Goal: Information Seeking & Learning: Get advice/opinions

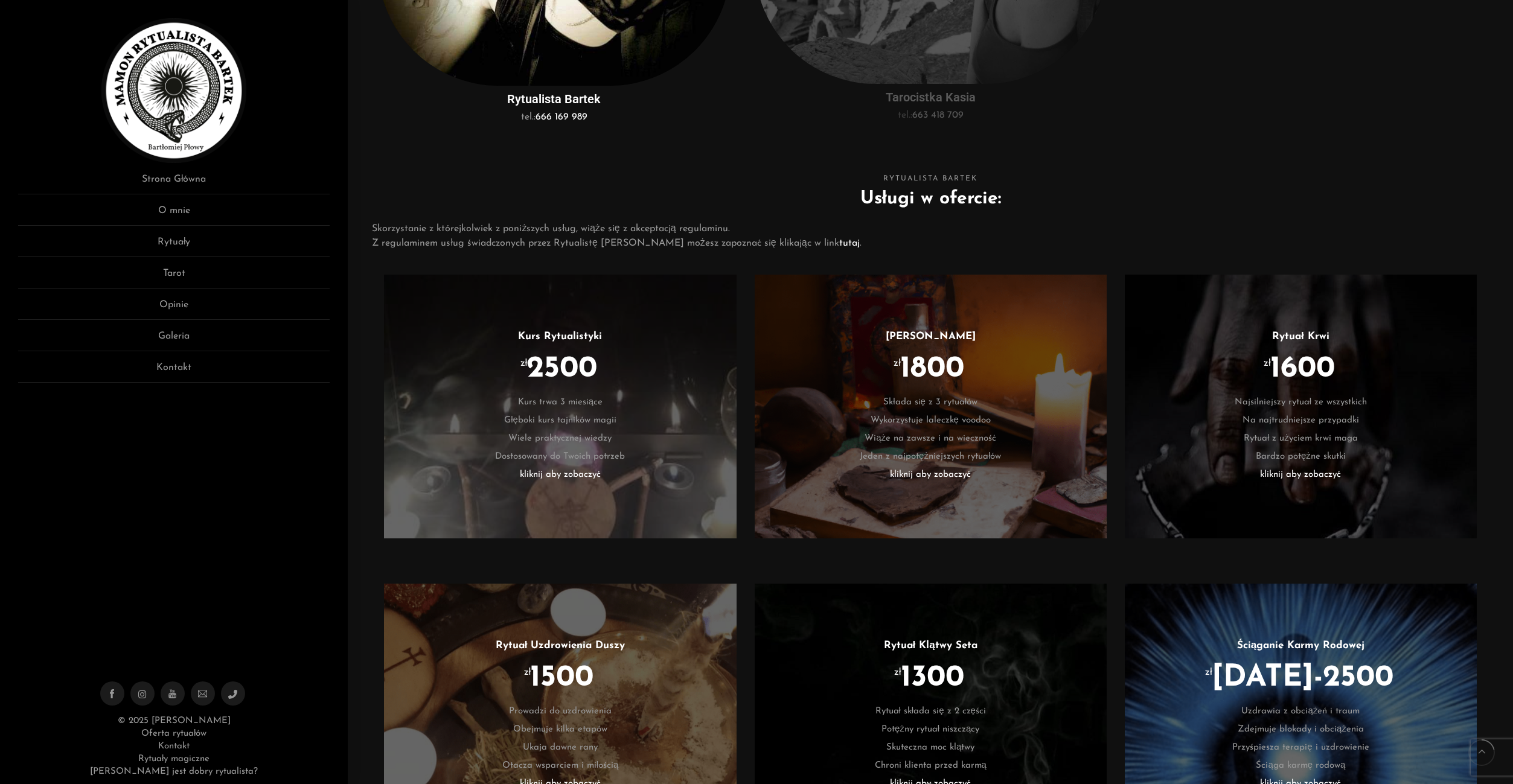
scroll to position [587, 0]
click at [952, 394] on li "Składa się z 3 rytuałów" at bounding box center [930, 401] width 316 height 18
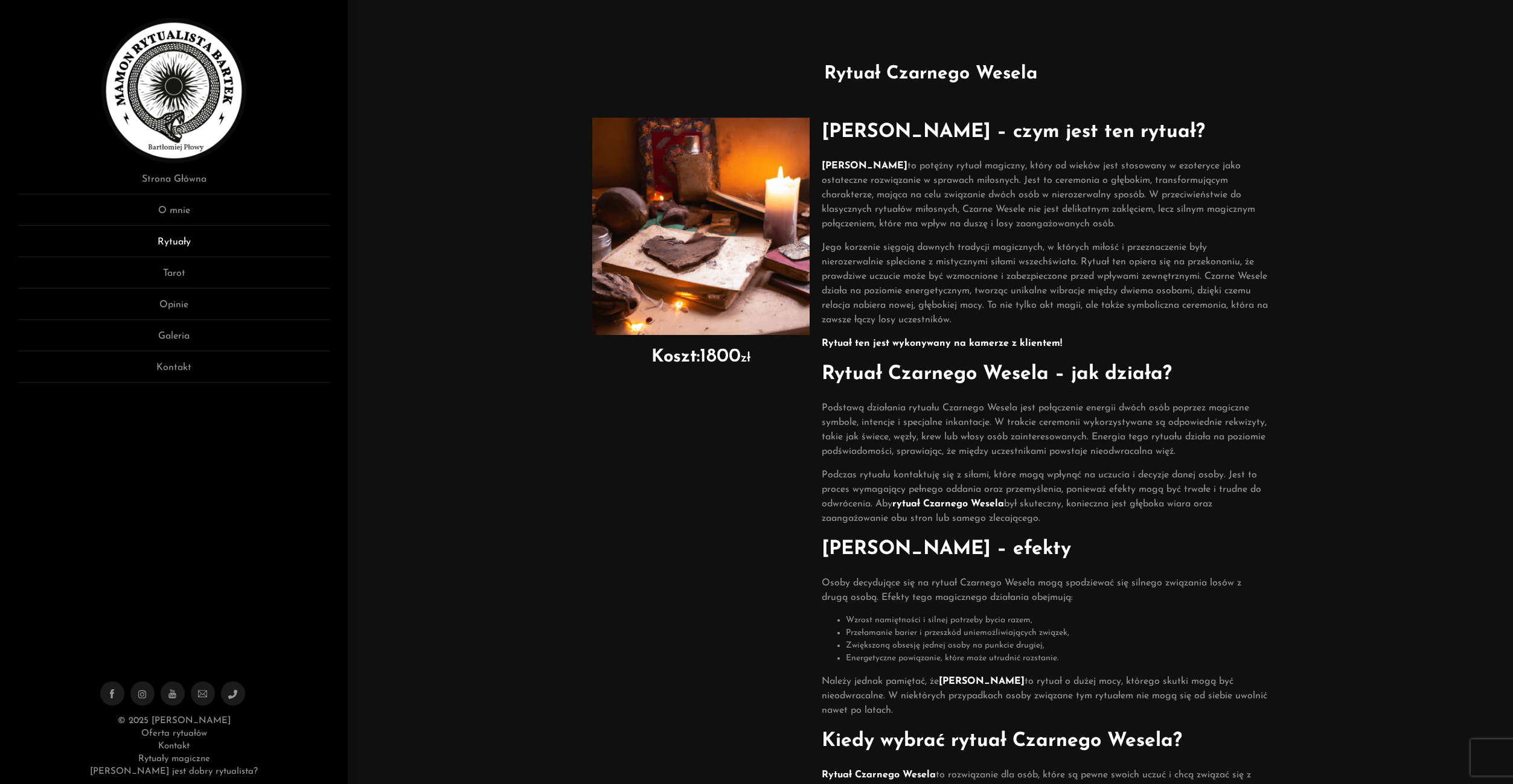
click at [179, 239] on link "Rytuały" at bounding box center [174, 246] width 312 height 22
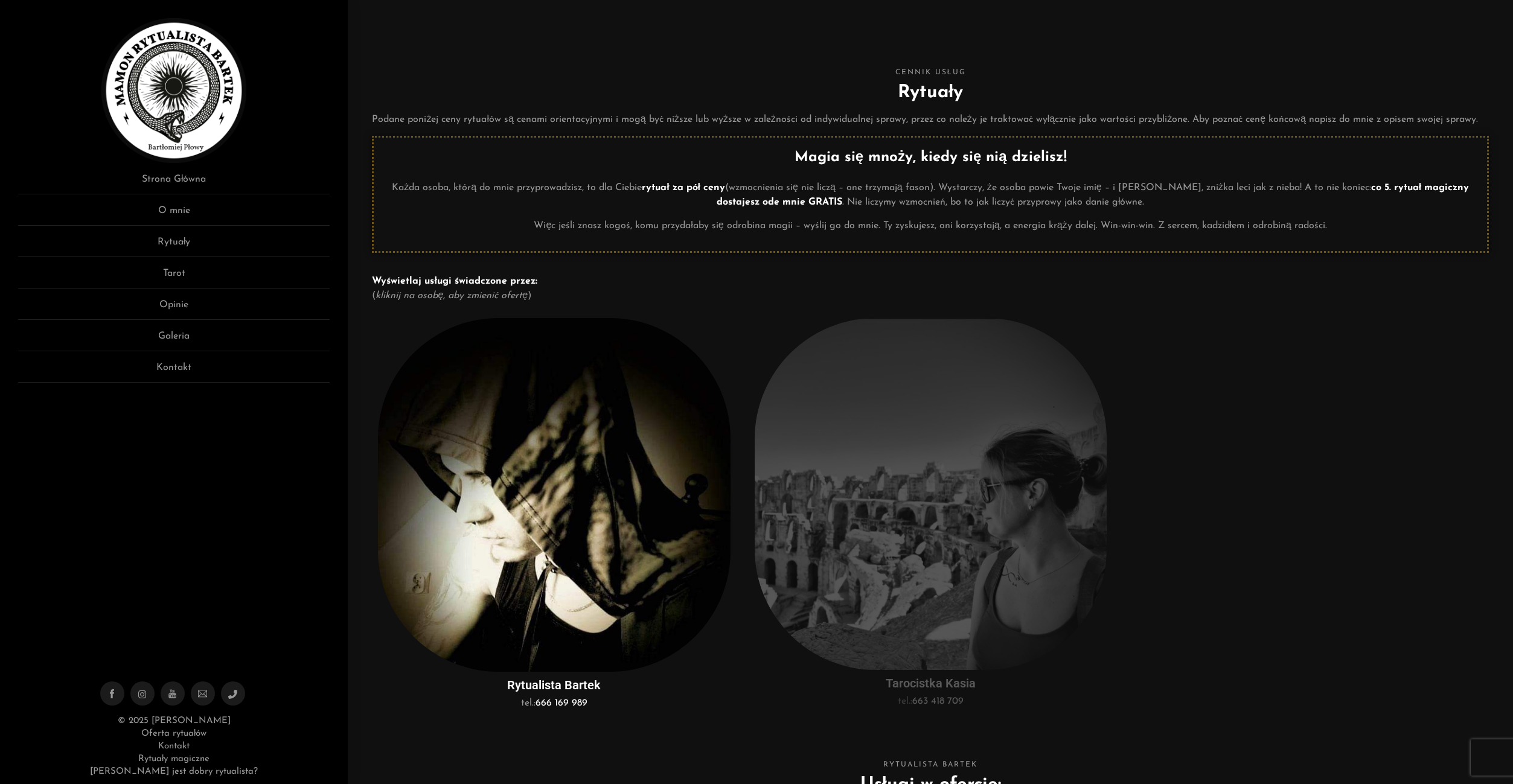
click at [185, 180] on link "Strona Główna" at bounding box center [174, 183] width 312 height 22
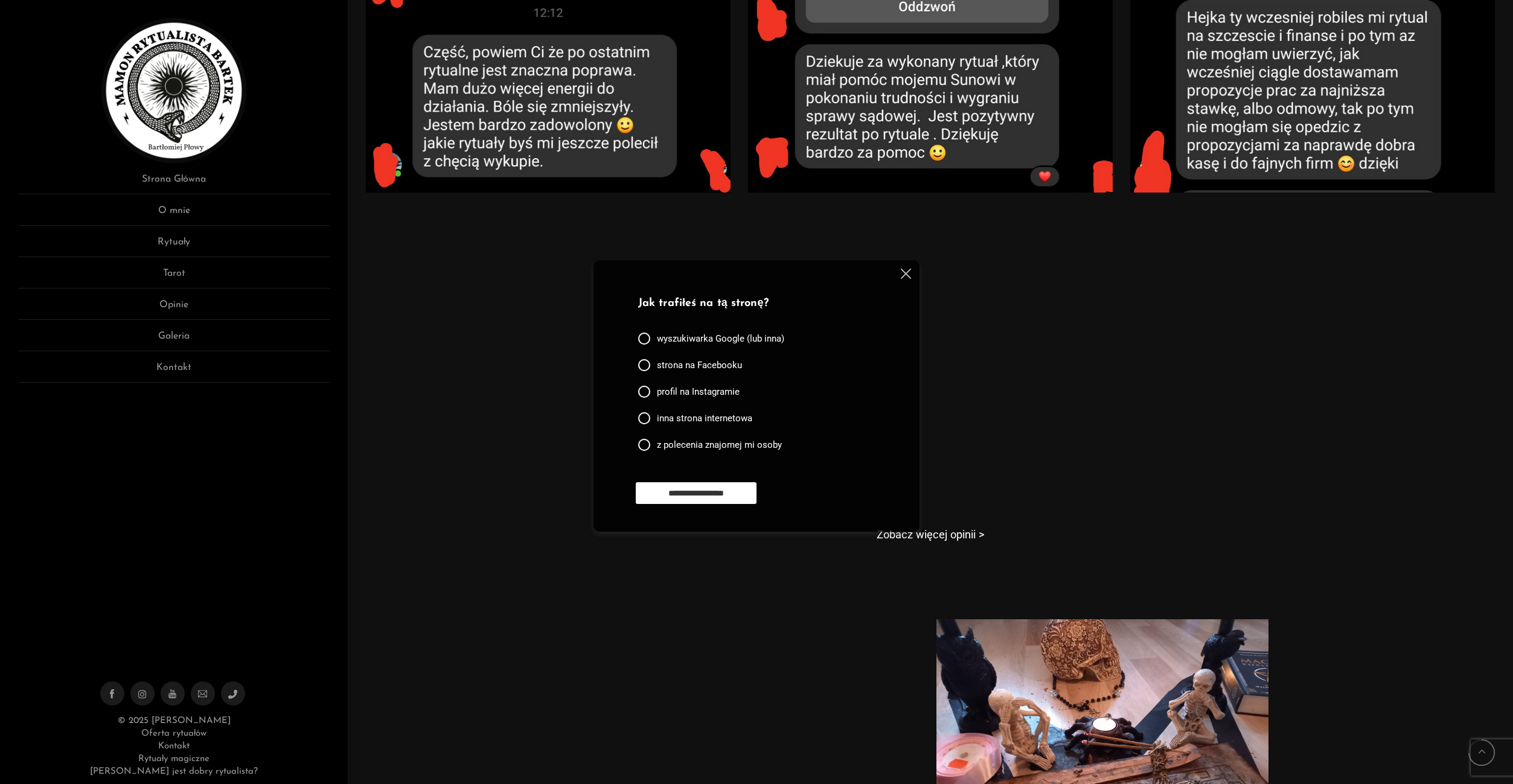
scroll to position [1136, 0]
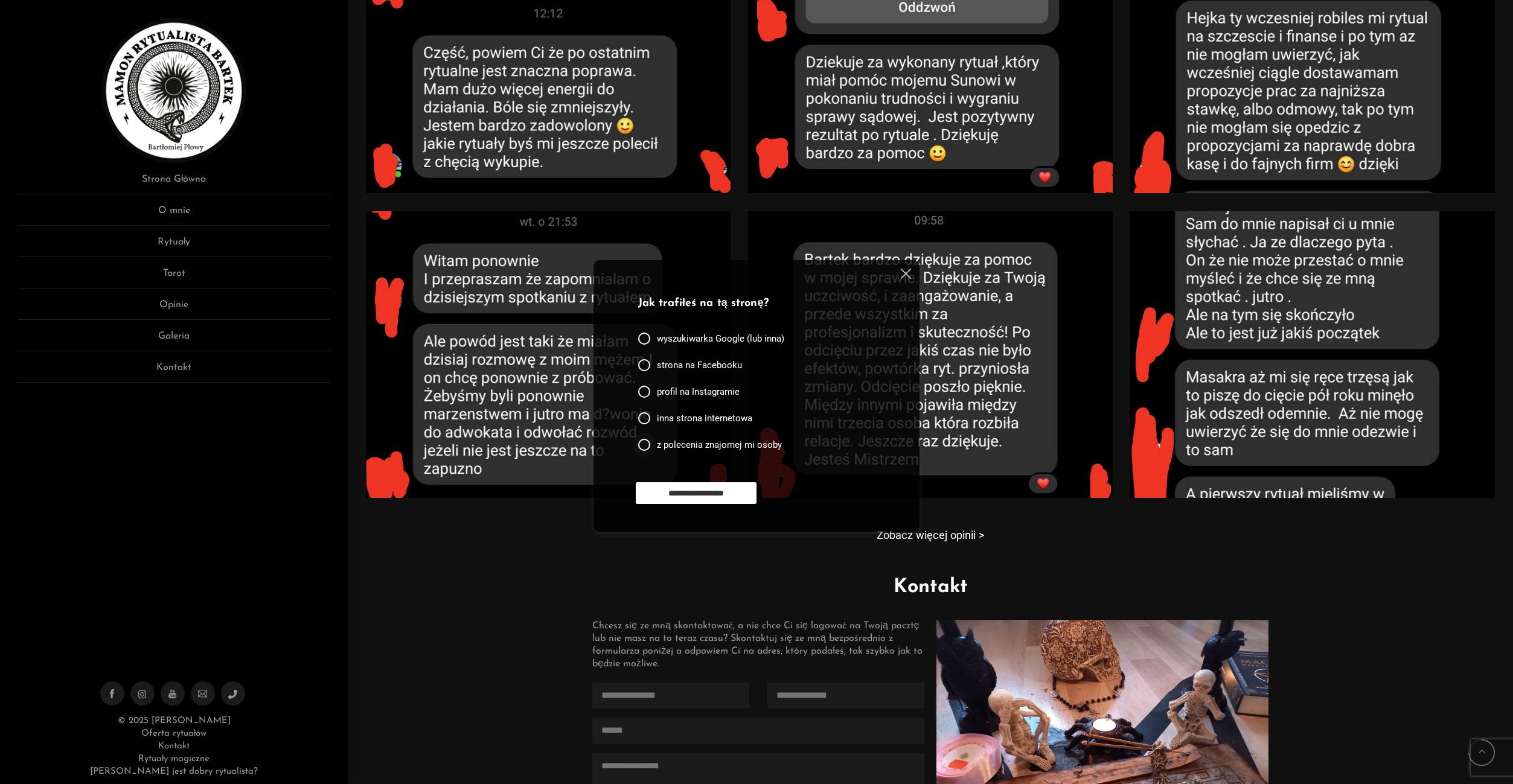
click at [736, 443] on span "z polecenia znajomej mi osoby" at bounding box center [720, 444] width 125 height 12
click at [714, 487] on input "**********" at bounding box center [696, 493] width 121 height 22
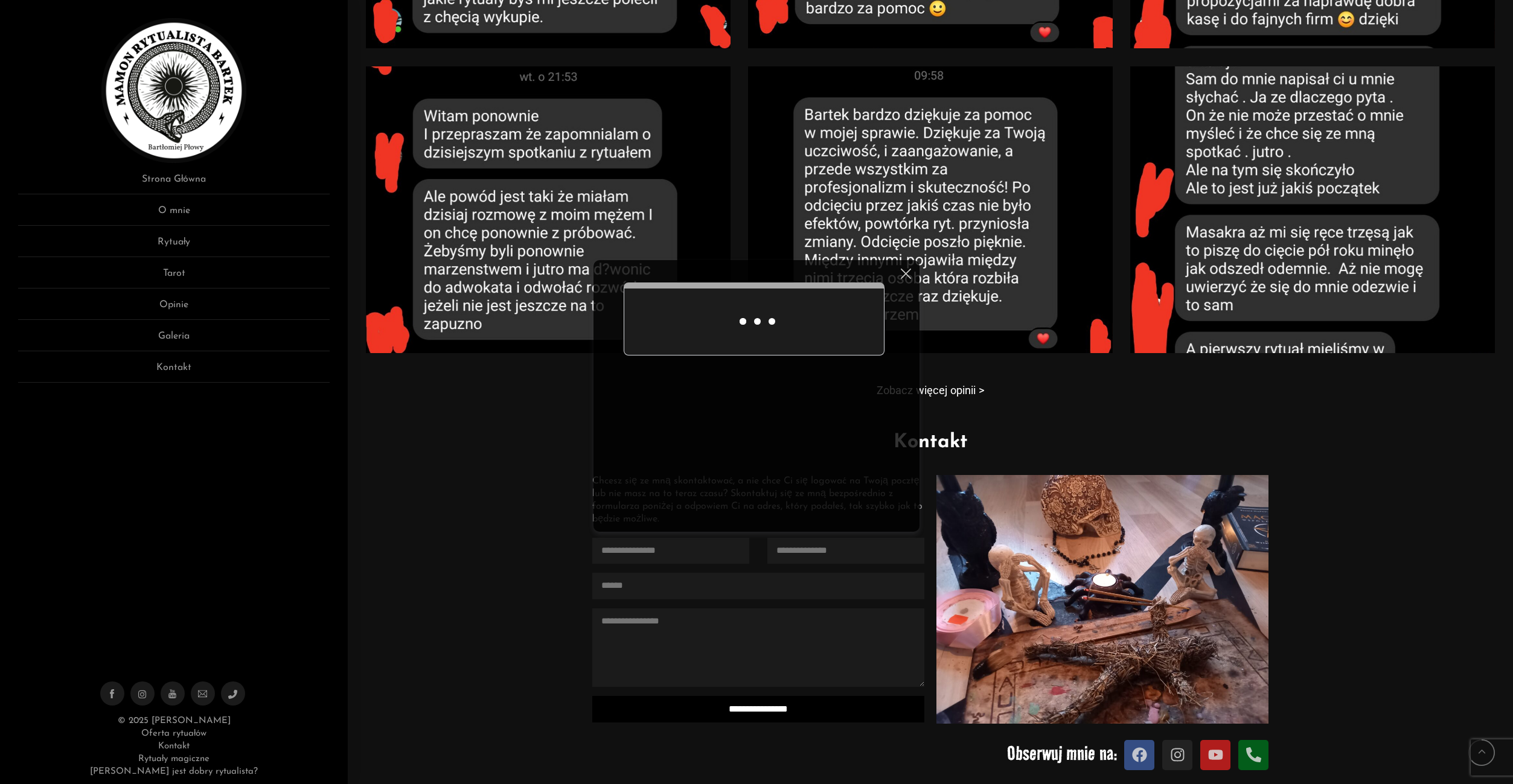
scroll to position [1291, 0]
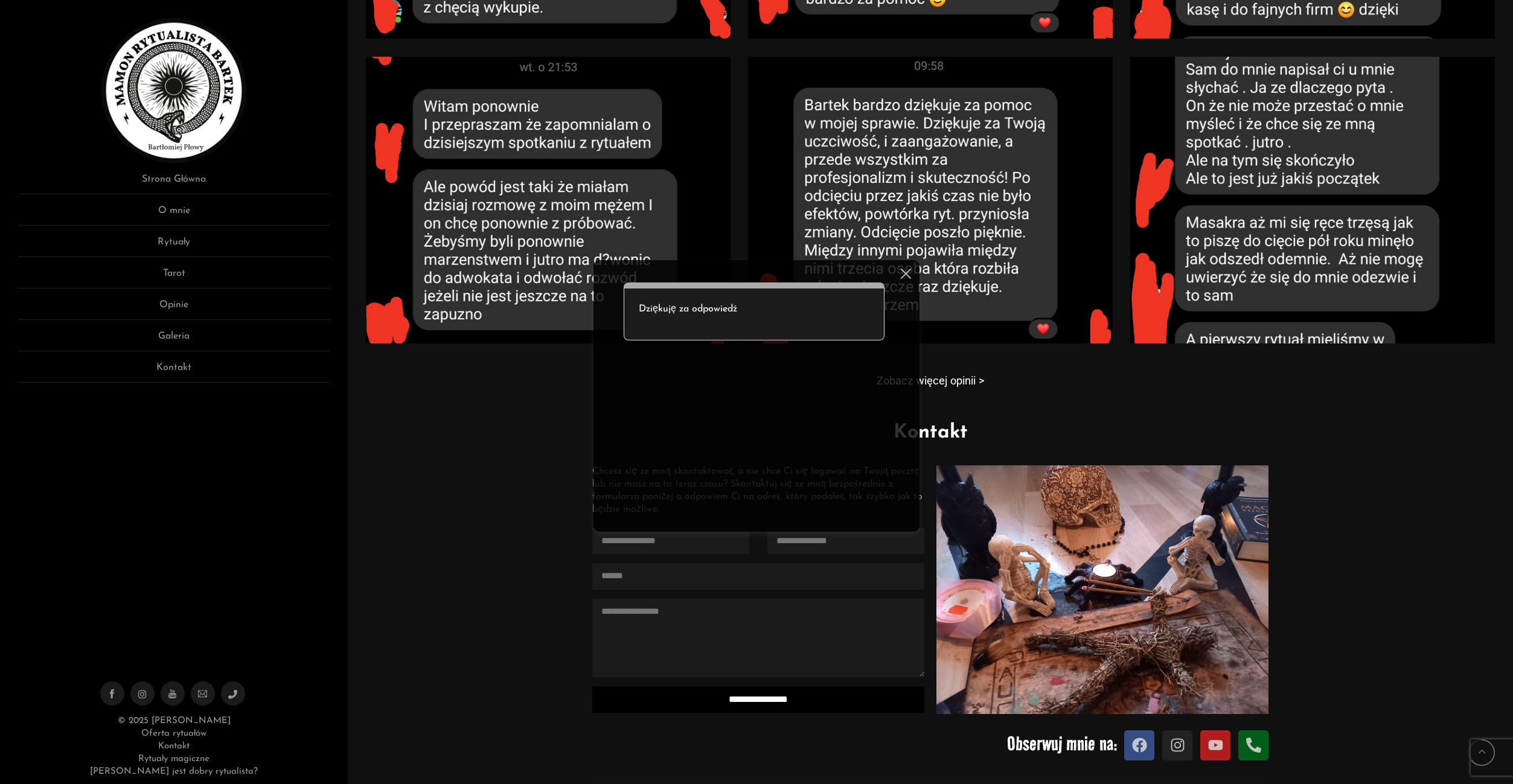
click at [910, 275] on img at bounding box center [906, 273] width 10 height 10
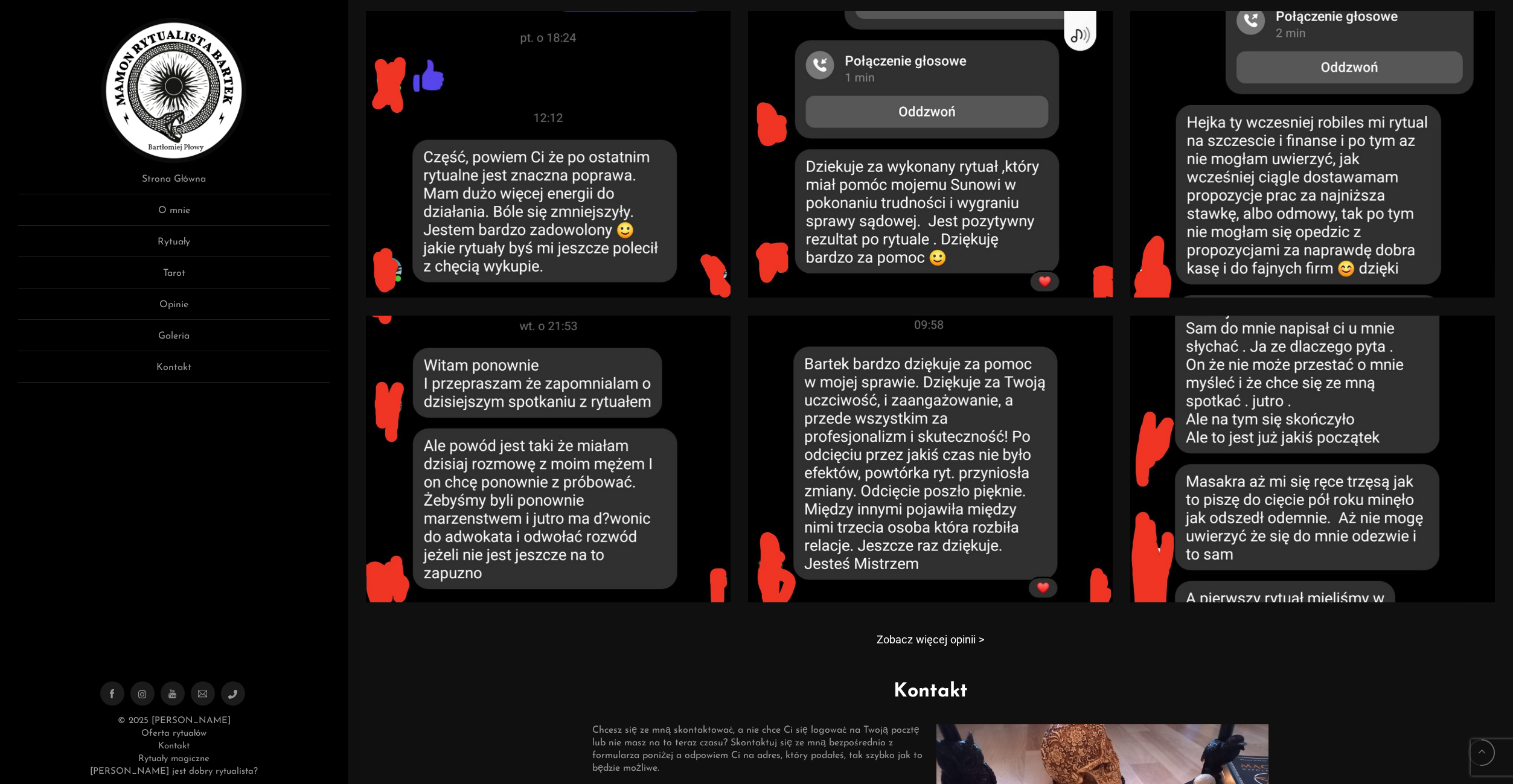
scroll to position [1033, 0]
click at [962, 634] on link "Zobacz więcej opinii >" at bounding box center [930, 639] width 108 height 13
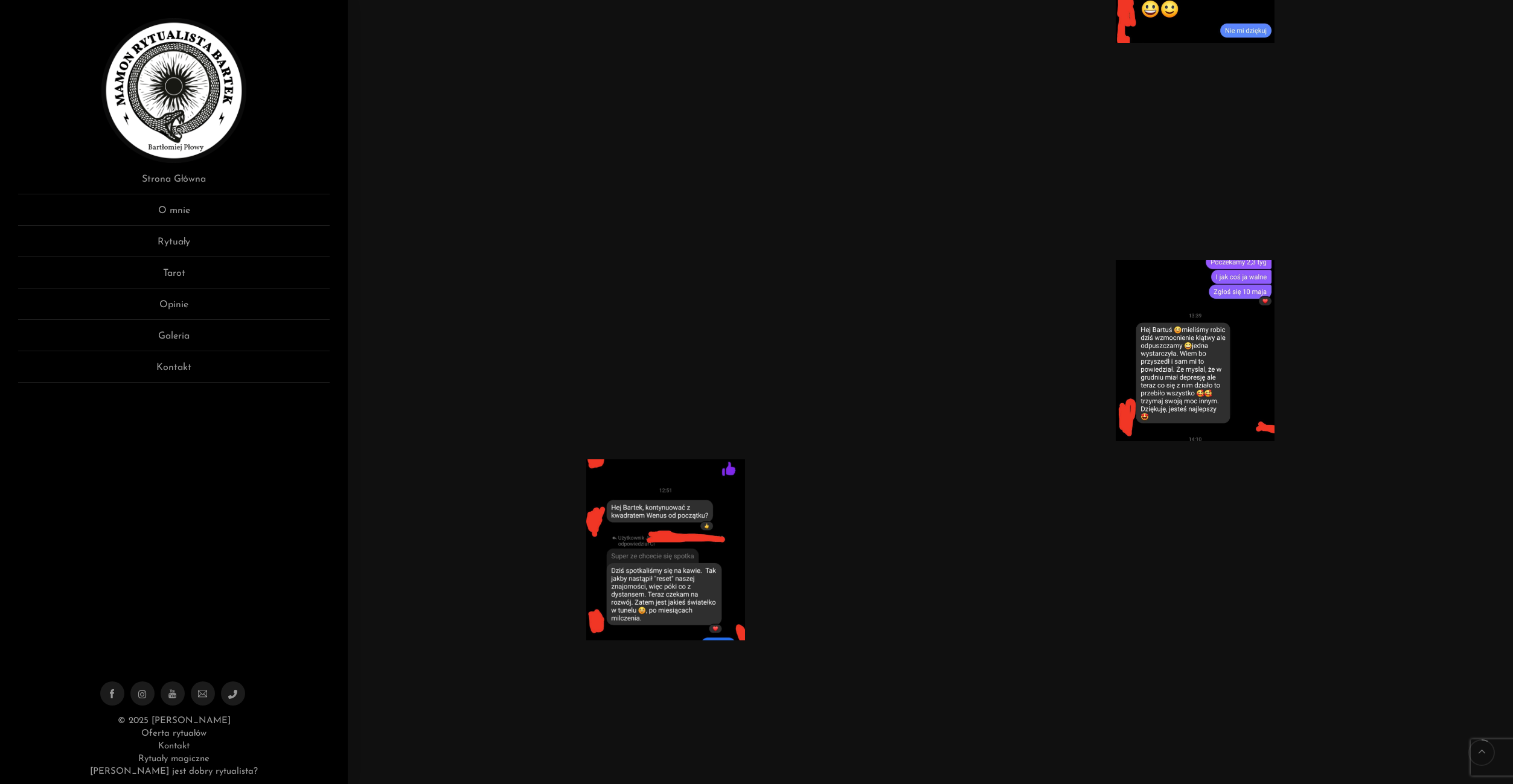
scroll to position [666, 0]
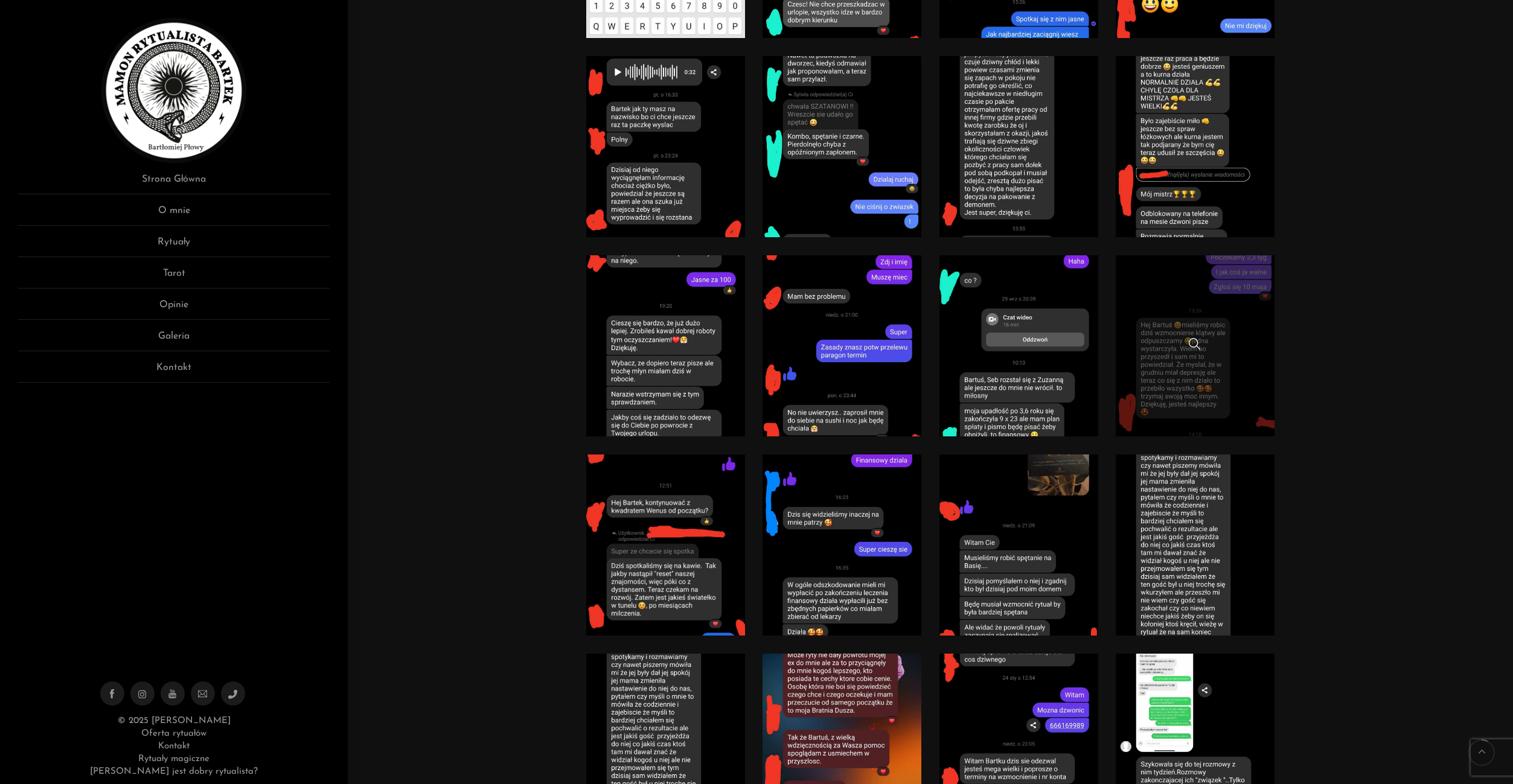
click at [1257, 345] on div at bounding box center [1195, 345] width 159 height 16
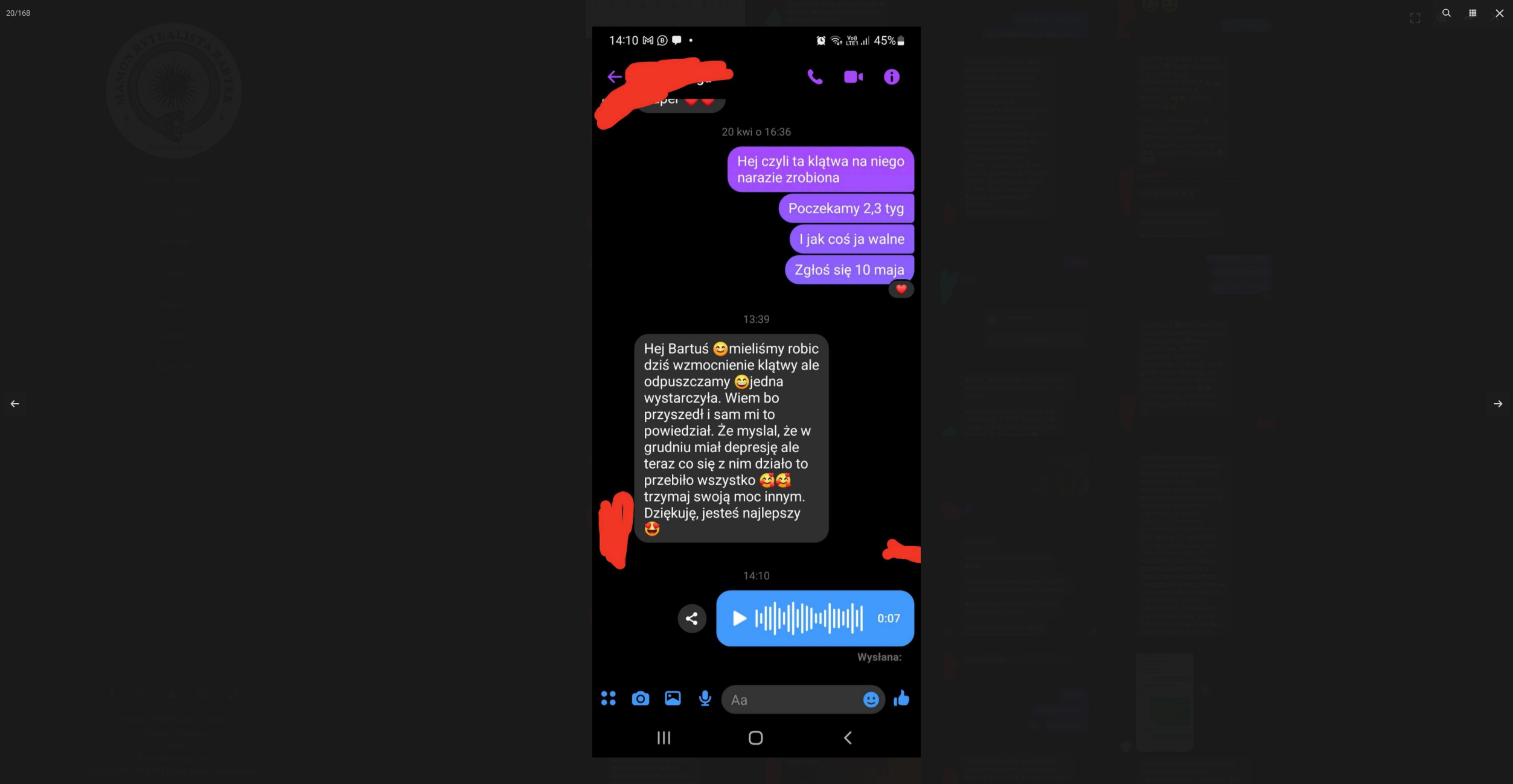
click at [1253, 311] on div at bounding box center [756, 392] width 1513 height 784
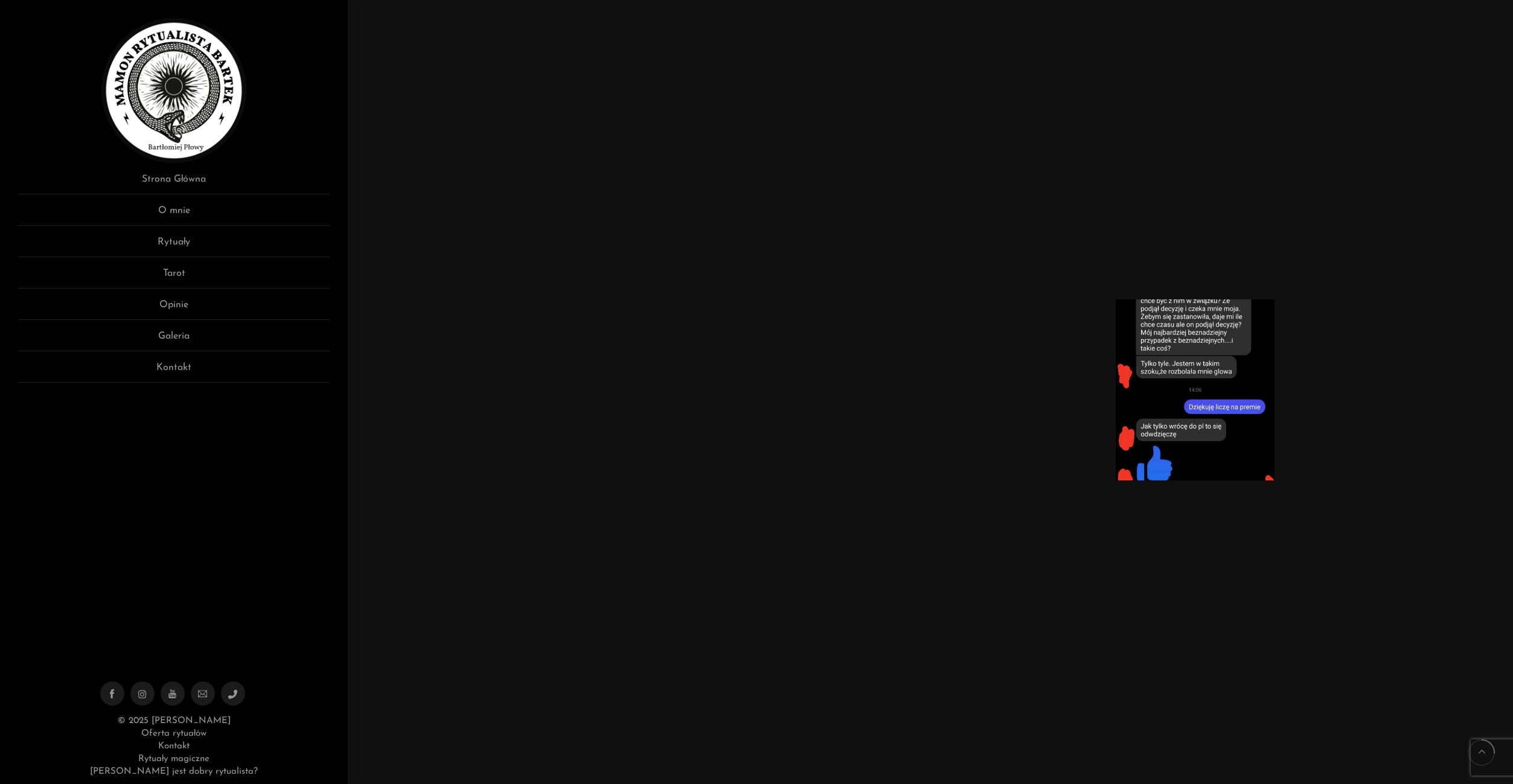
scroll to position [2214, 0]
